Goal: Task Accomplishment & Management: Use online tool/utility

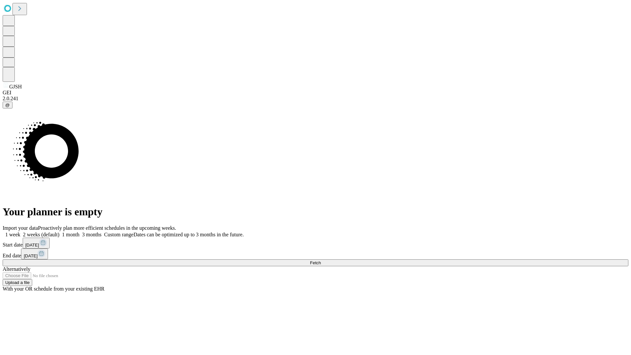
click at [321, 260] on span "Fetch" at bounding box center [315, 262] width 11 height 5
